Goal: Navigation & Orientation: Find specific page/section

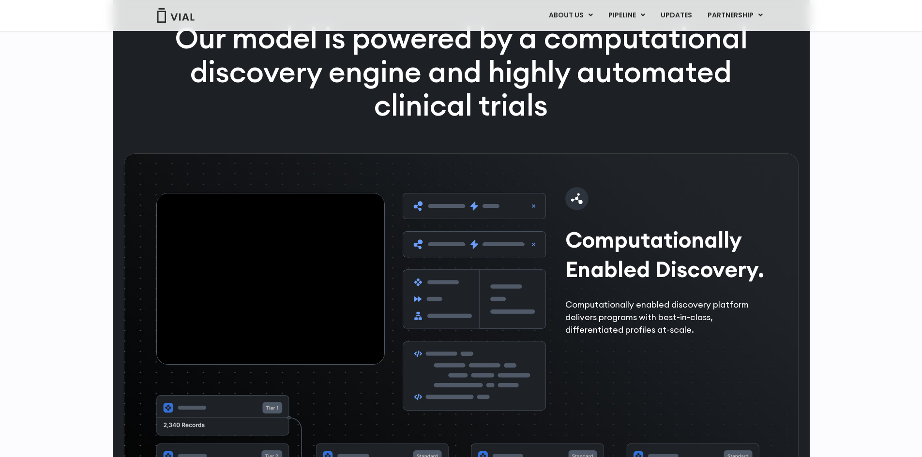
scroll to position [1362, 0]
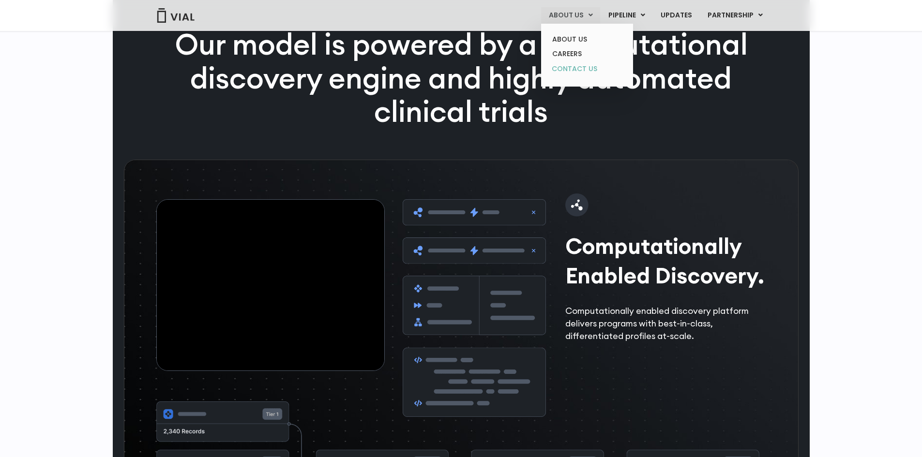
click at [586, 63] on link "CONTACT US" at bounding box center [586, 68] width 85 height 15
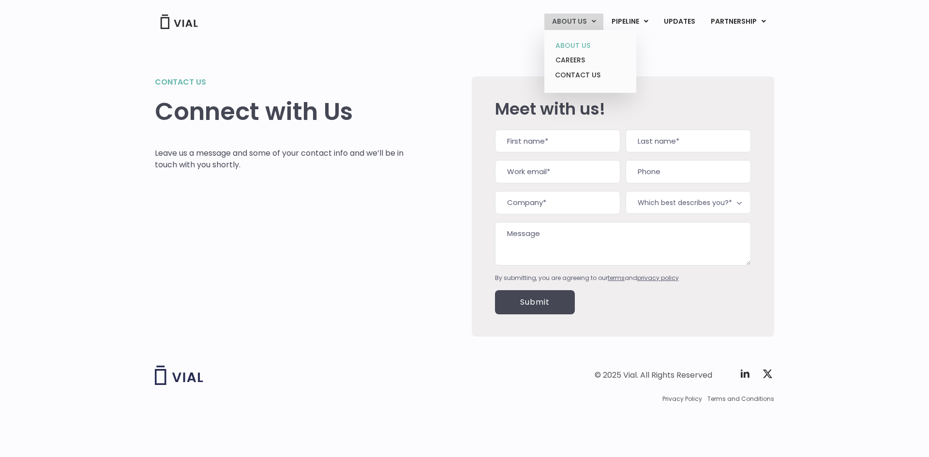
click at [574, 42] on link "ABOUT US" at bounding box center [590, 45] width 85 height 15
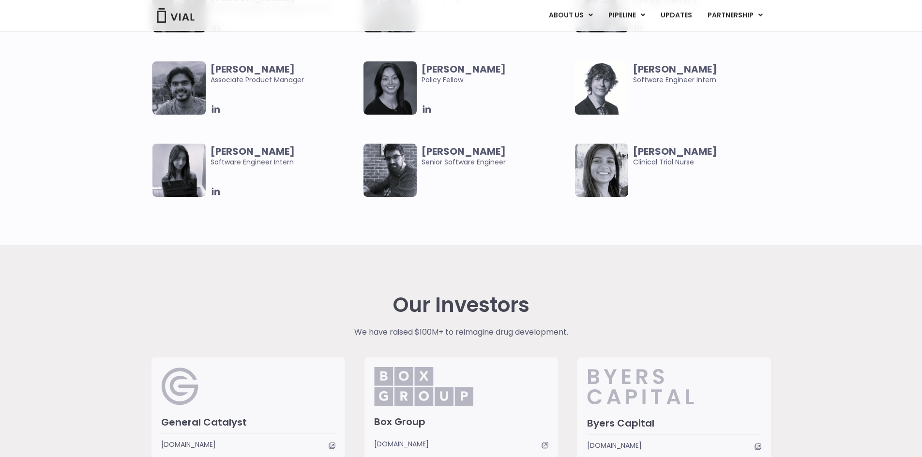
scroll to position [2065, 0]
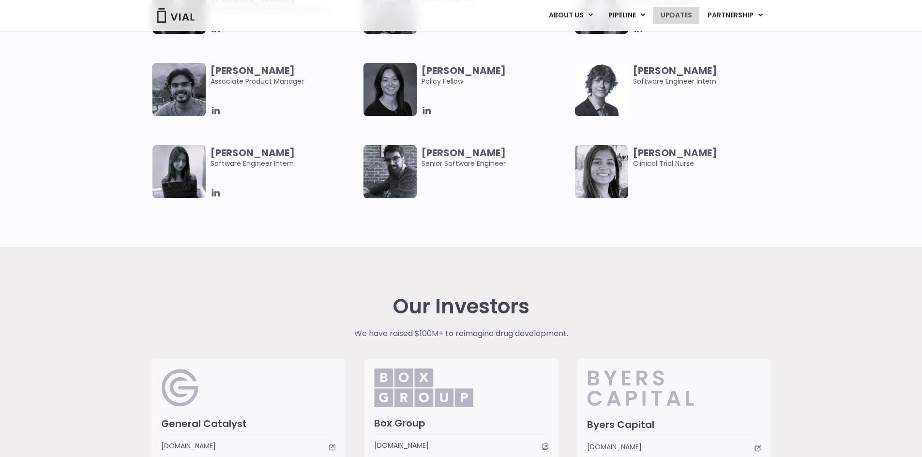
click at [678, 16] on link "UPDATES" at bounding box center [676, 15] width 46 height 16
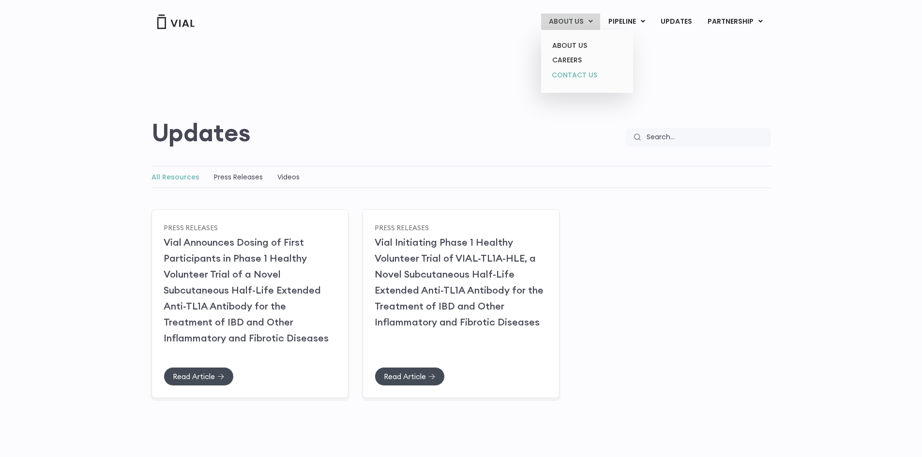
click at [571, 73] on link "CONTACT US" at bounding box center [586, 75] width 85 height 15
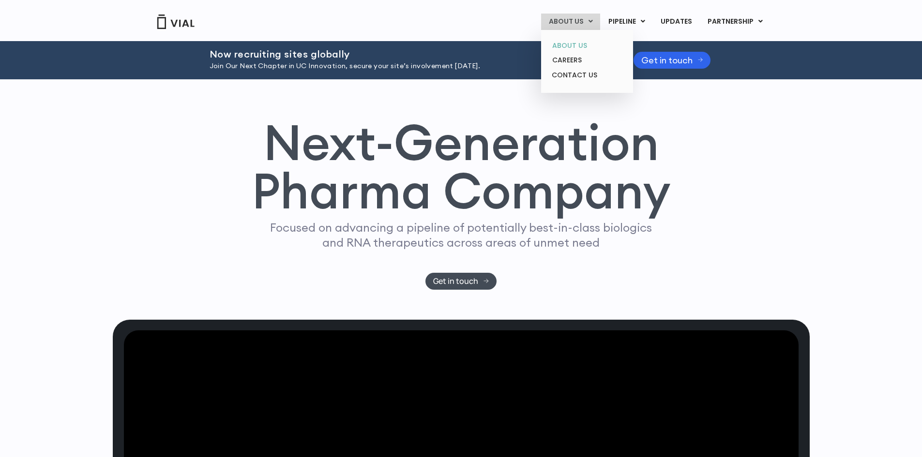
click at [565, 46] on link "ABOUT US" at bounding box center [586, 45] width 85 height 15
